Goal: Navigation & Orientation: Go to known website

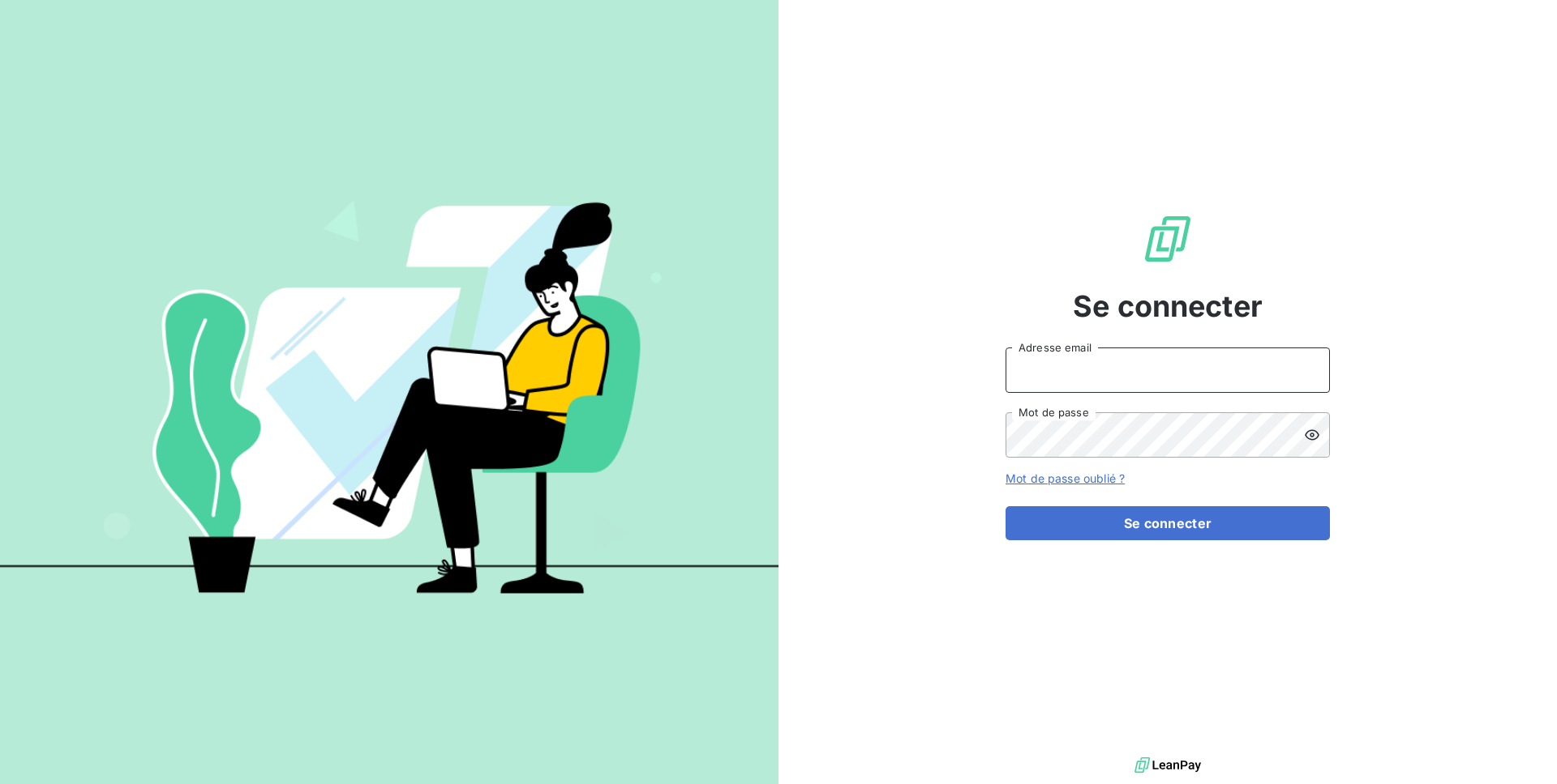
click at [1054, 356] on input "Adresse email" at bounding box center [1167, 370] width 325 height 45
type input "admin@innovorder"
click at [1005, 506] on button "Se connecter" at bounding box center [1167, 523] width 325 height 34
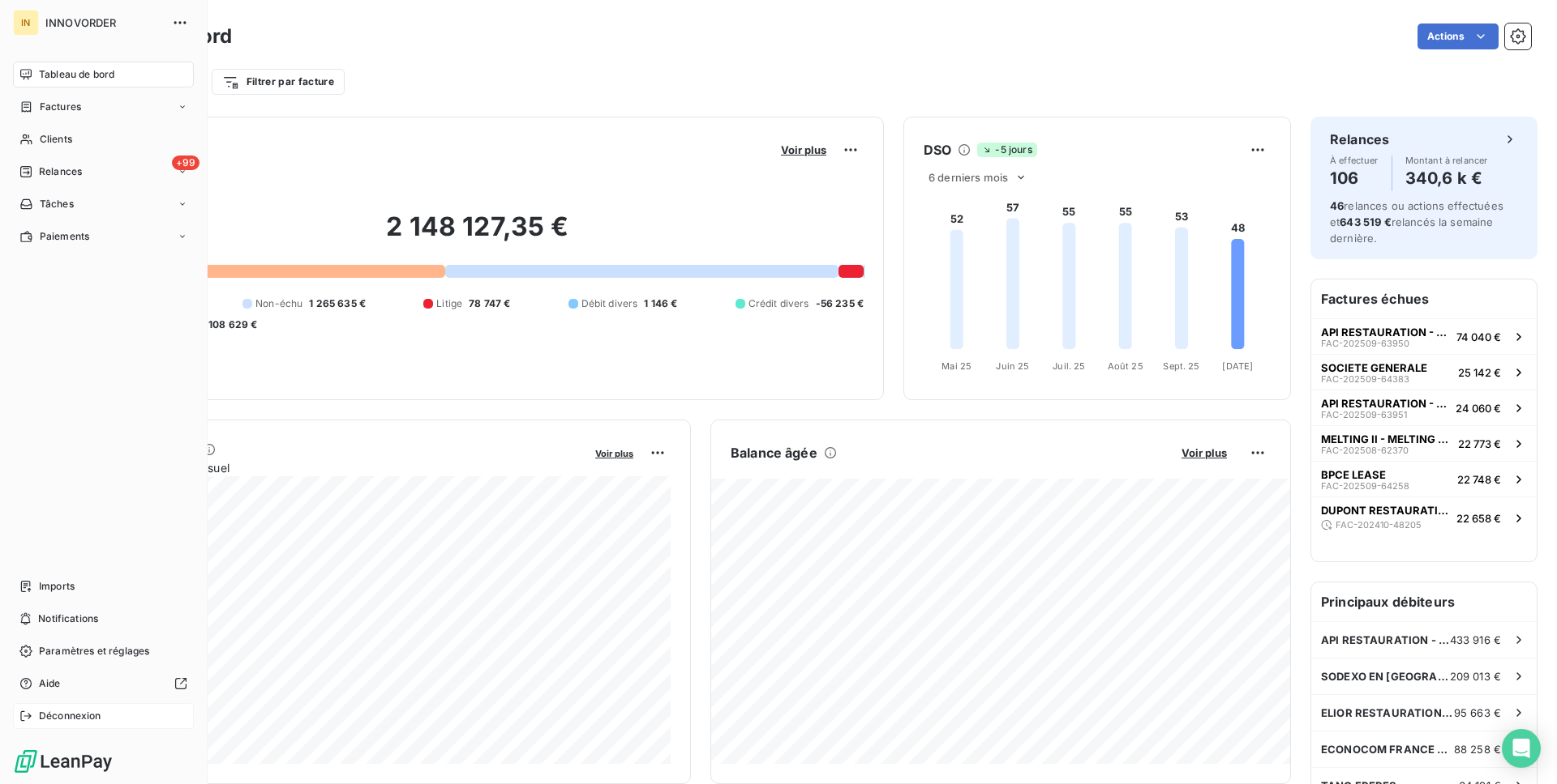
click at [73, 709] on span "Déconnexion" at bounding box center [70, 716] width 62 height 15
